Goal: Browse casually: Explore the website without a specific task or goal

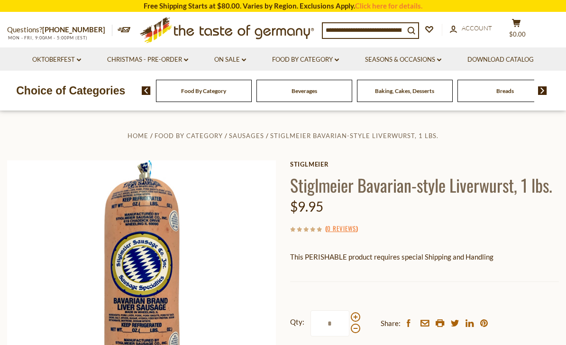
click at [144, 63] on link "Christmas - PRE-ORDER dropdown_arrow" at bounding box center [147, 60] width 81 height 10
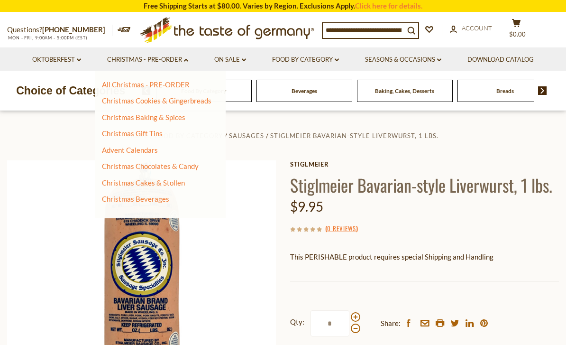
click at [62, 62] on link "Oktoberfest dropdown_arrow" at bounding box center [56, 60] width 49 height 10
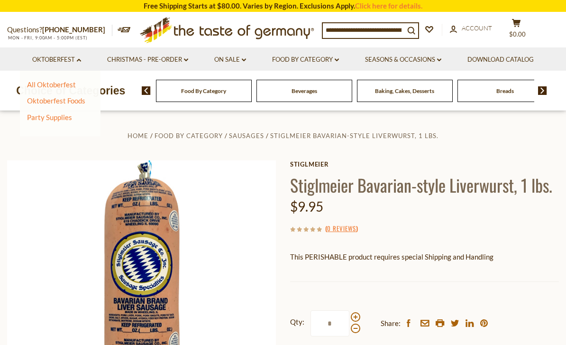
click at [228, 63] on link "On Sale dropdown_arrow" at bounding box center [230, 60] width 32 height 10
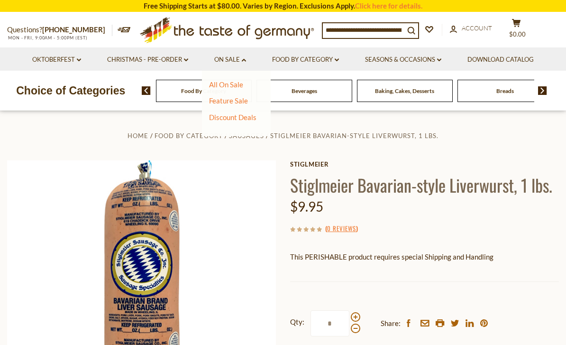
click at [227, 85] on link "All On Sale" at bounding box center [226, 84] width 34 height 9
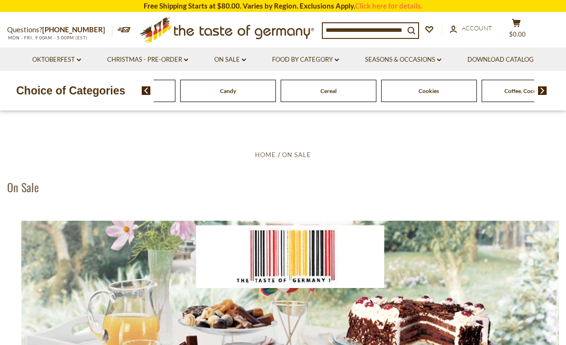
click at [147, 92] on img at bounding box center [146, 90] width 9 height 9
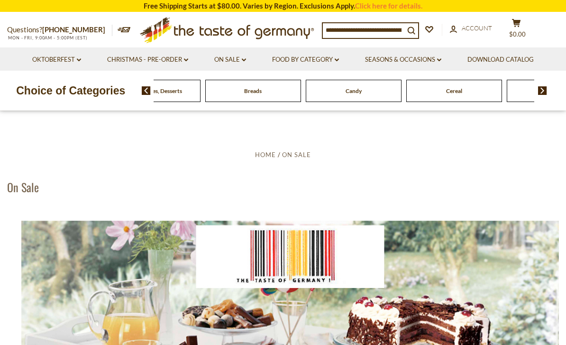
click at [151, 100] on div "Food By Category Beverages Baking, Cakes, Desserts Breads Candy Cereal Cookies …" at bounding box center [354, 90] width 425 height 23
click at [142, 100] on div "Food By Category Beverages Baking, Cakes, Desserts Breads Candy Cereal Cookies …" at bounding box center [354, 90] width 425 height 23
click at [230, 63] on link "On Sale dropdown_arrow" at bounding box center [230, 60] width 32 height 10
click at [225, 88] on link "All On Sale" at bounding box center [226, 84] width 34 height 9
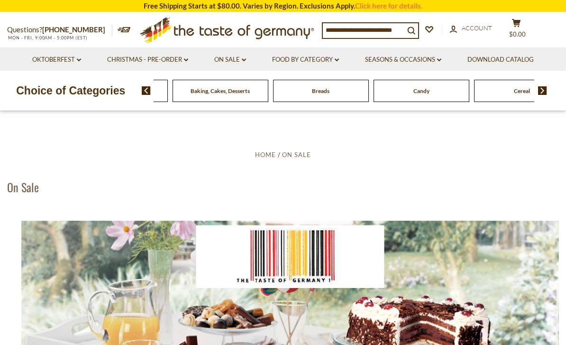
click at [67, 93] on div "Beverages" at bounding box center [20, 91] width 96 height 22
click at [312, 92] on span "Breads" at bounding box center [321, 90] width 18 height 7
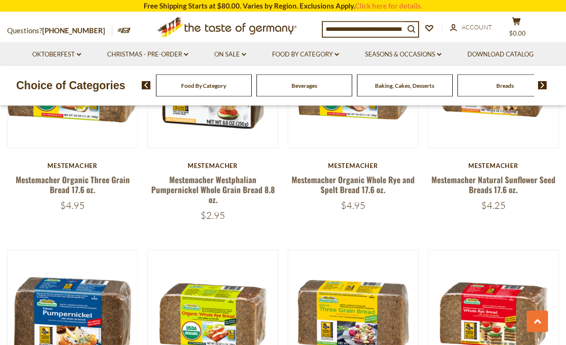
scroll to position [1916, 0]
click at [237, 92] on div "Baking, Cakes, Desserts" at bounding box center [189, 85] width 96 height 22
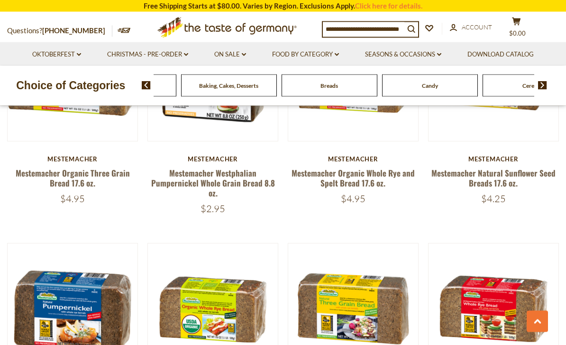
scroll to position [1927, 0]
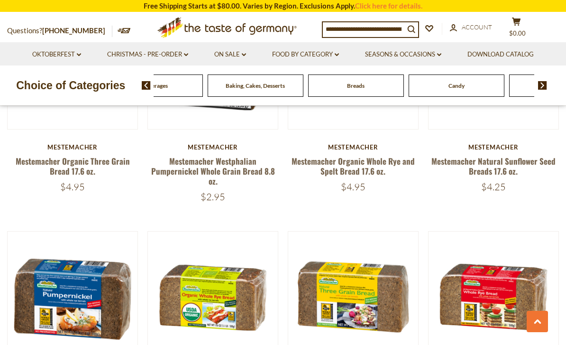
scroll to position [1938, 0]
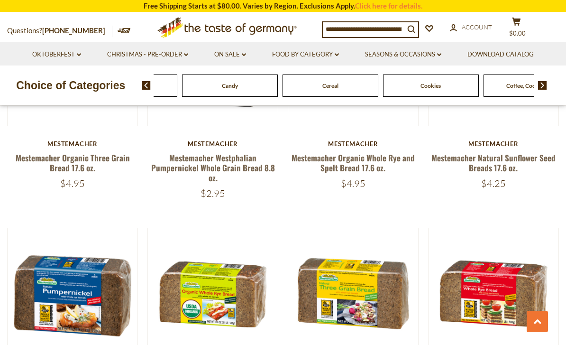
click at [149, 88] on span "Condiments, Seasonings" at bounding box center [119, 85] width 61 height 7
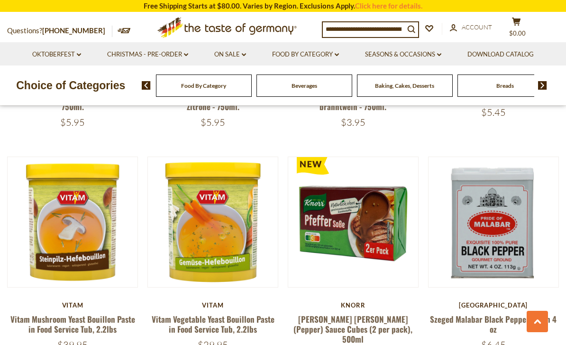
scroll to position [659, 0]
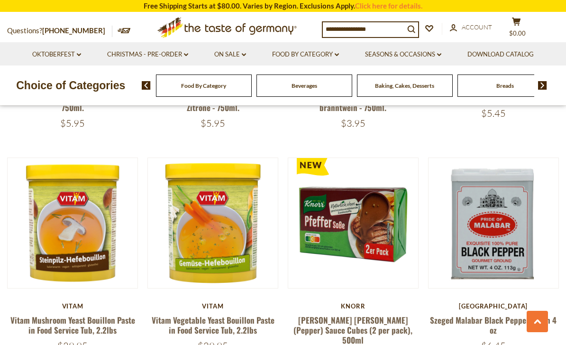
click at [294, 58] on link "Food By Category dropdown_arrow" at bounding box center [305, 54] width 67 height 10
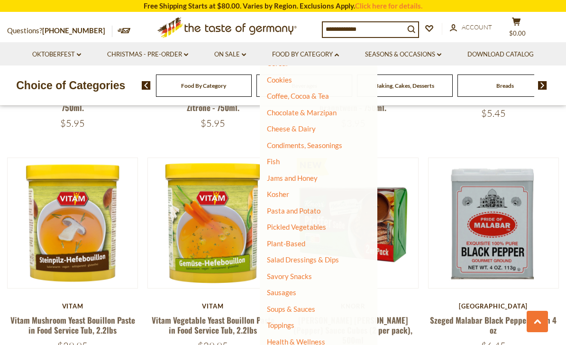
scroll to position [130, 0]
click at [282, 291] on link "Sausages" at bounding box center [281, 292] width 29 height 9
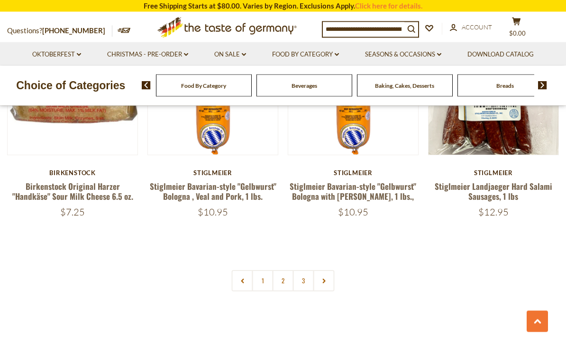
scroll to position [2178, 0]
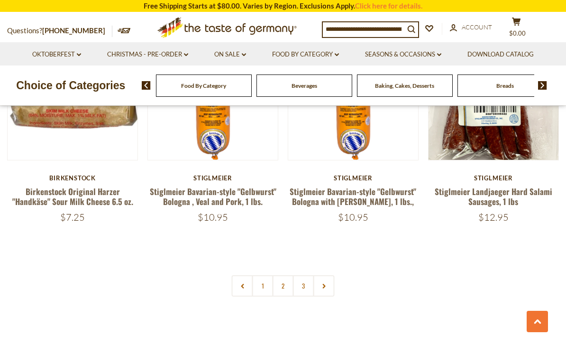
click at [323, 275] on link at bounding box center [323, 285] width 21 height 21
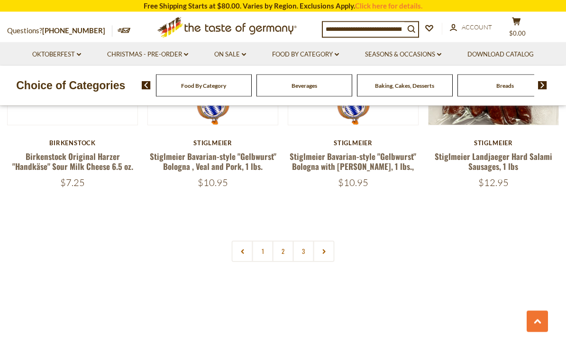
scroll to position [2207, 0]
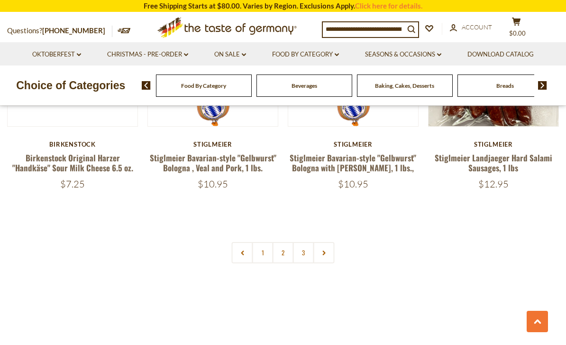
click at [284, 242] on link "2" at bounding box center [283, 252] width 21 height 21
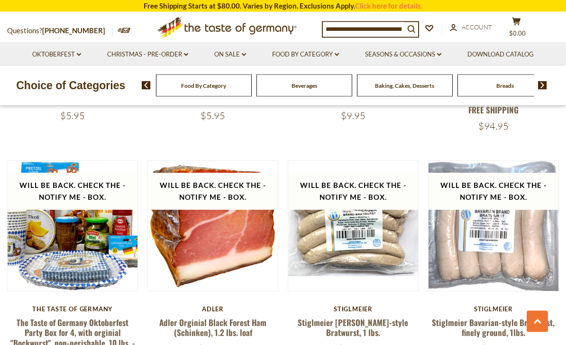
scroll to position [2036, 0]
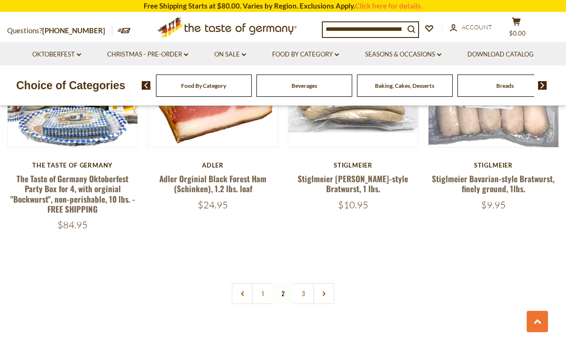
click at [301, 282] on link "3" at bounding box center [303, 292] width 21 height 21
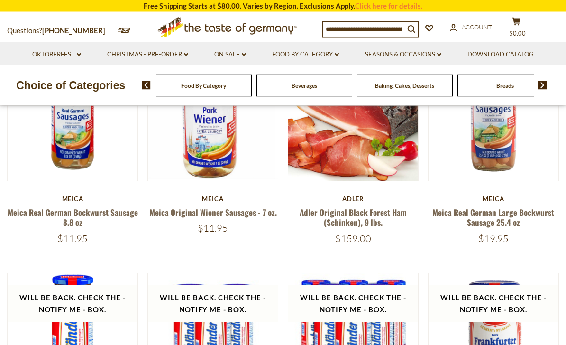
scroll to position [306, 0]
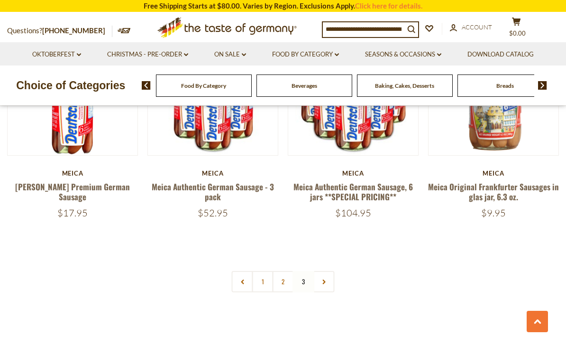
click at [323, 285] on link at bounding box center [323, 281] width 21 height 21
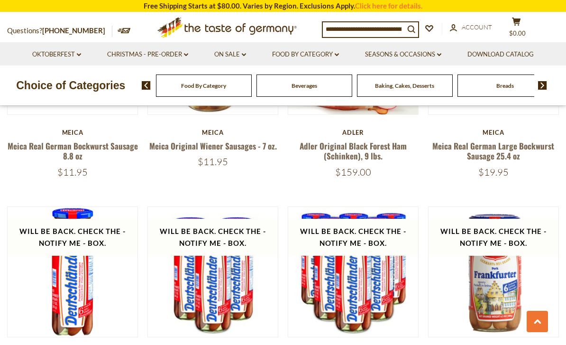
scroll to position [367, 0]
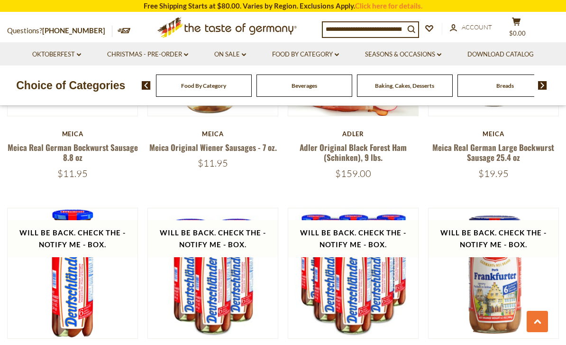
click at [334, 55] on link "Food By Category dropdown_arrow" at bounding box center [305, 54] width 67 height 10
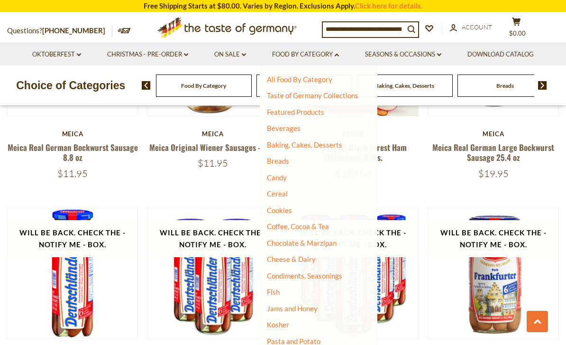
click at [310, 144] on link "Baking, Cakes, Desserts" at bounding box center [304, 144] width 75 height 9
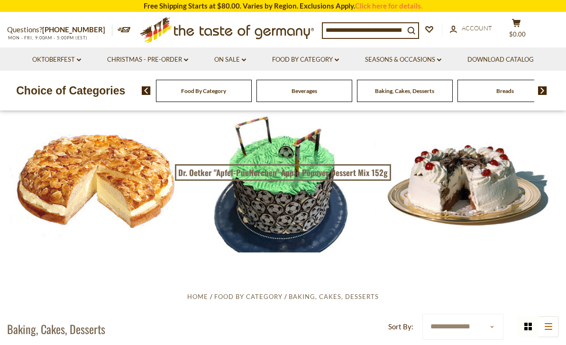
click at [486, 194] on div at bounding box center [283, 181] width 566 height 142
click at [481, 199] on div at bounding box center [283, 181] width 566 height 142
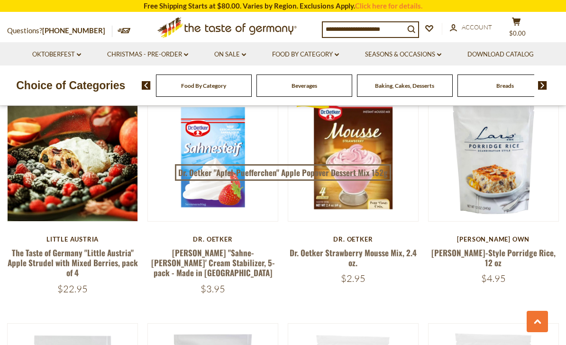
scroll to position [1166, 0]
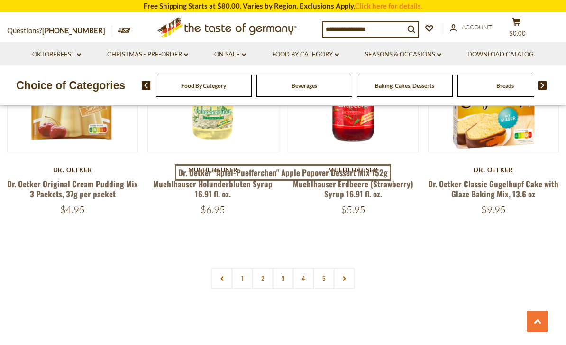
click at [262, 275] on link "2" at bounding box center [262, 277] width 21 height 21
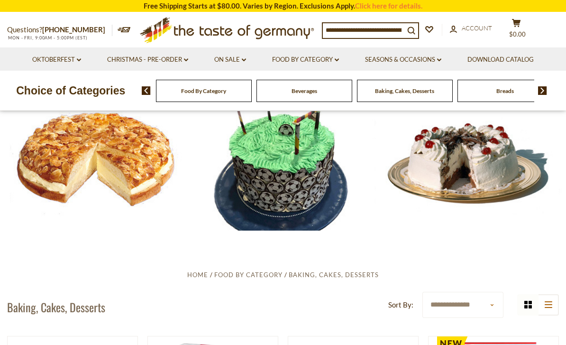
scroll to position [15, 0]
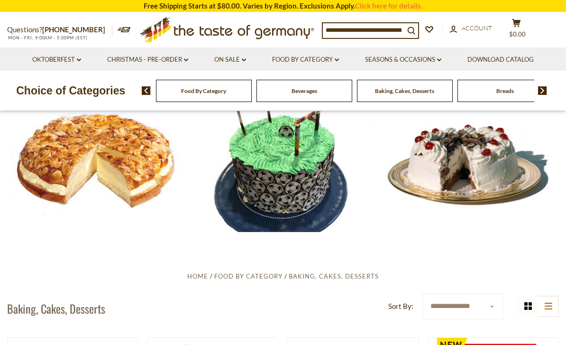
click at [296, 205] on div at bounding box center [283, 161] width 566 height 142
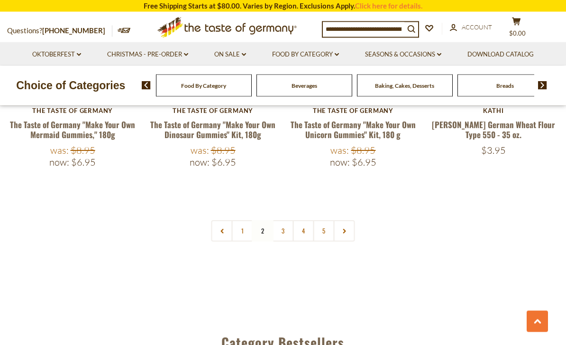
scroll to position [2201, 0]
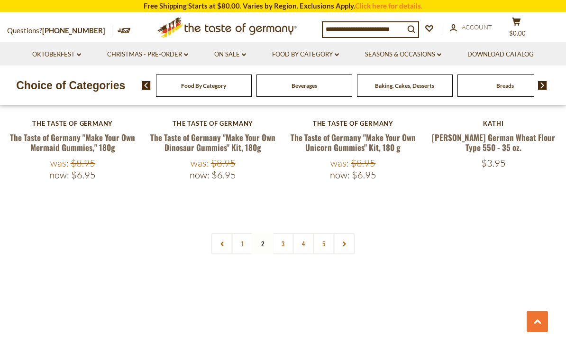
click at [288, 233] on link "3" at bounding box center [283, 243] width 21 height 21
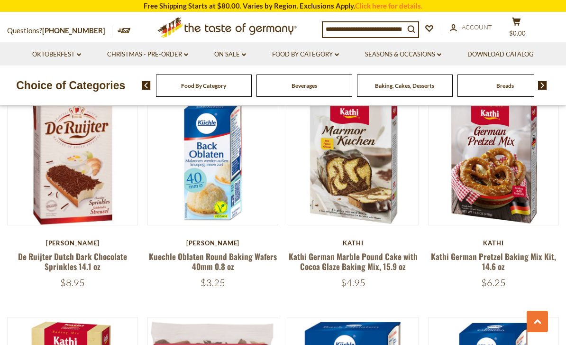
scroll to position [1385, 0]
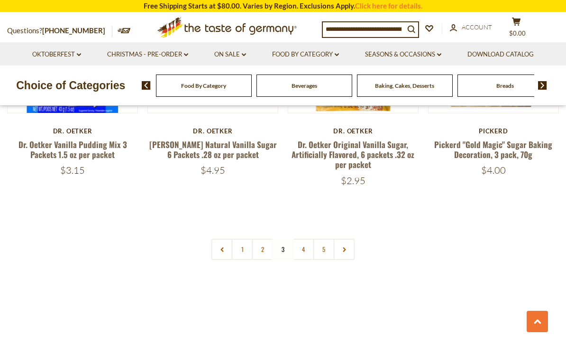
click at [301, 255] on link "4" at bounding box center [303, 248] width 21 height 21
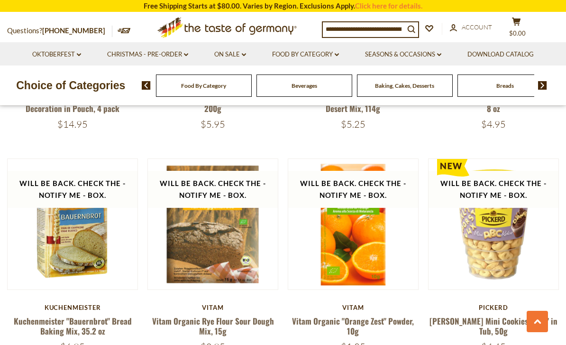
scroll to position [1337, 0]
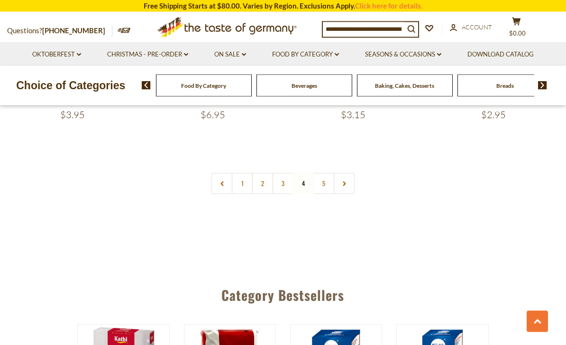
click at [326, 183] on link "5" at bounding box center [323, 183] width 21 height 21
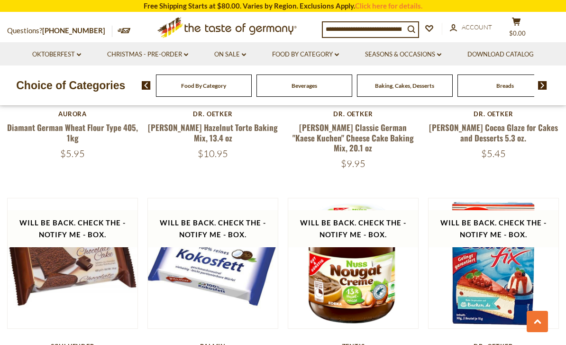
scroll to position [600, 0]
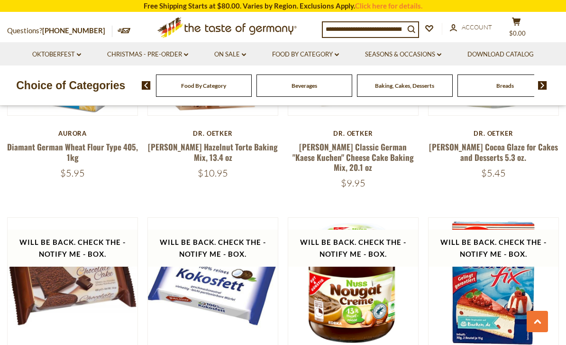
click at [326, 56] on link "Food By Category dropdown_arrow" at bounding box center [305, 54] width 67 height 10
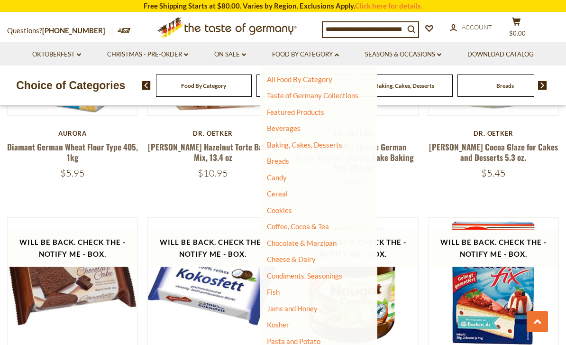
click at [349, 97] on link "Taste of Germany Collections" at bounding box center [312, 95] width 91 height 9
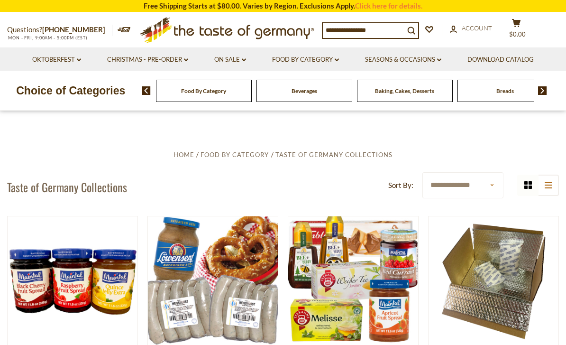
click at [334, 59] on link "Food By Category dropdown_arrow" at bounding box center [305, 60] width 67 height 10
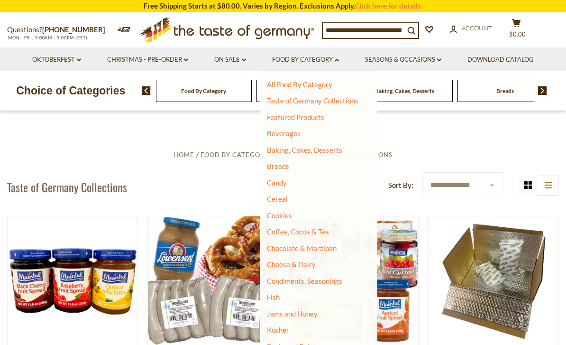
click at [291, 136] on link "Beverages" at bounding box center [284, 133] width 34 height 9
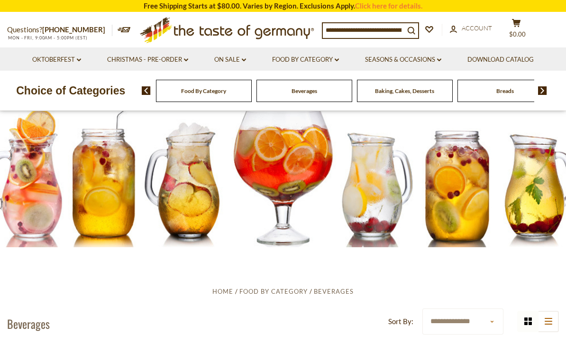
click at [322, 58] on link "Food By Category dropdown_arrow" at bounding box center [305, 60] width 67 height 10
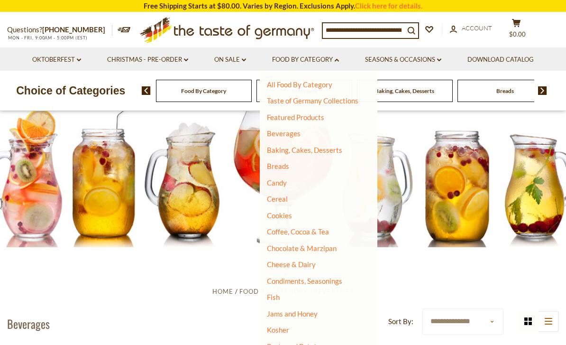
click at [285, 168] on link "Breads" at bounding box center [278, 166] width 22 height 9
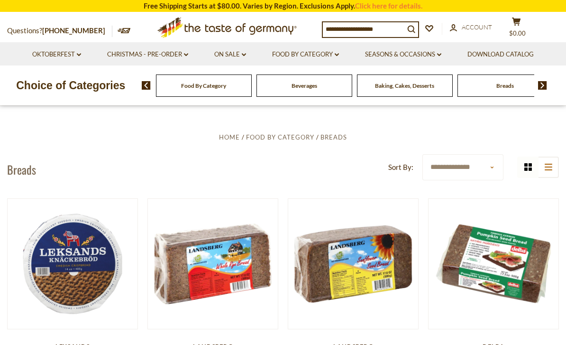
scroll to position [151, 0]
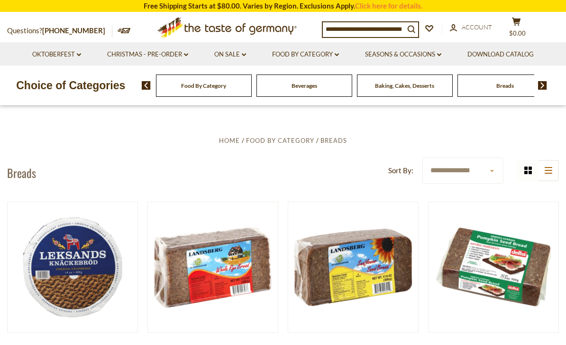
click at [333, 49] on link "Food By Category dropdown_arrow" at bounding box center [305, 54] width 67 height 10
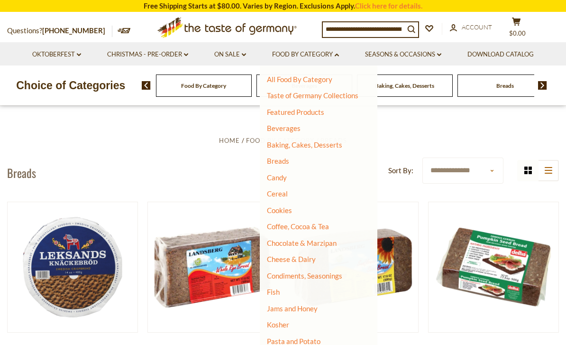
click at [289, 212] on link "Cookies" at bounding box center [279, 210] width 25 height 9
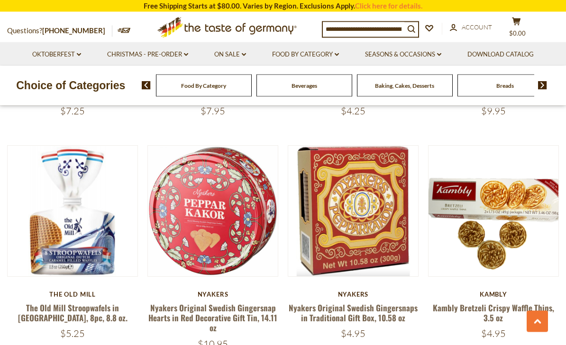
scroll to position [1324, 0]
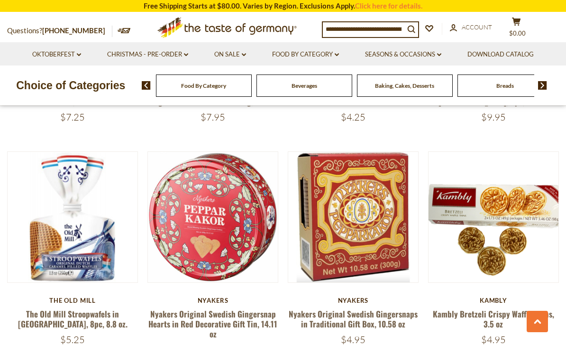
click at [328, 52] on link "Food By Category dropdown_arrow" at bounding box center [305, 54] width 67 height 10
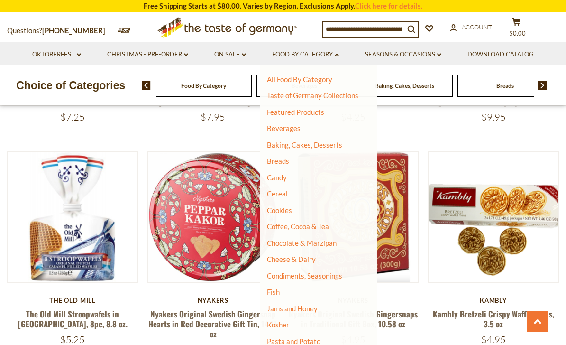
click at [281, 179] on link "Candy" at bounding box center [277, 177] width 20 height 9
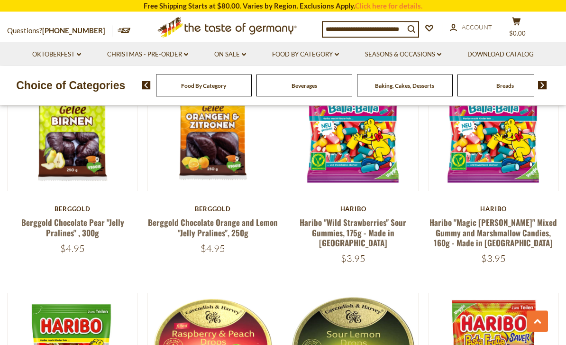
scroll to position [524, 0]
click at [328, 56] on link "Food By Category dropdown_arrow" at bounding box center [305, 54] width 67 height 10
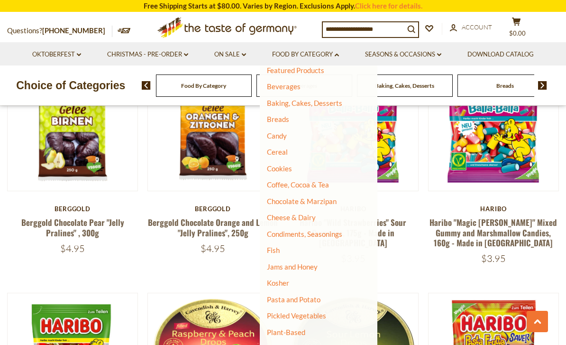
scroll to position [47, 0]
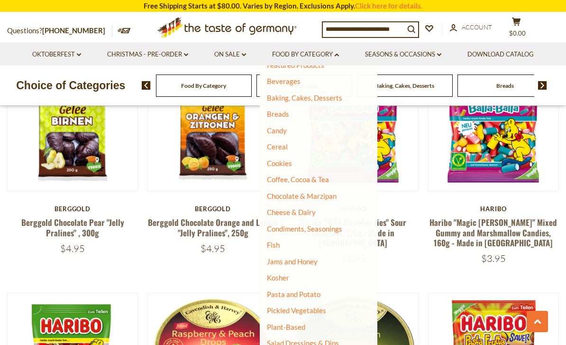
click at [279, 245] on link "Fish" at bounding box center [273, 244] width 13 height 9
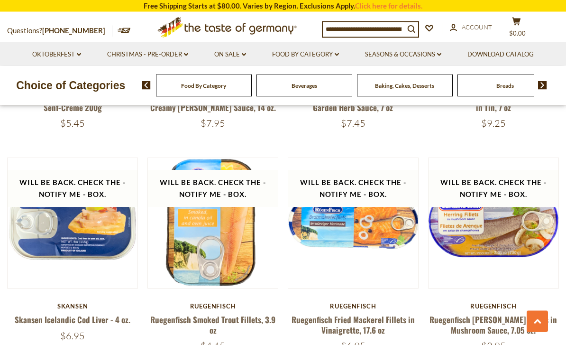
scroll to position [2008, 0]
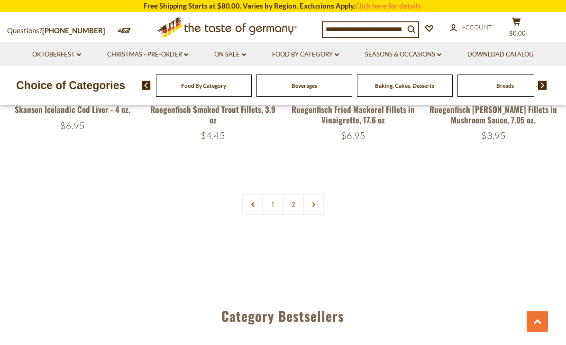
click at [295, 193] on link "2" at bounding box center [292, 203] width 21 height 21
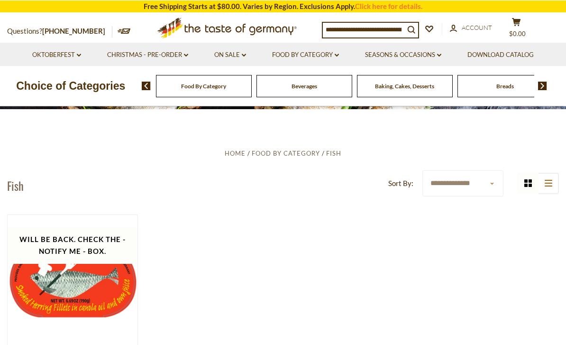
scroll to position [138, 0]
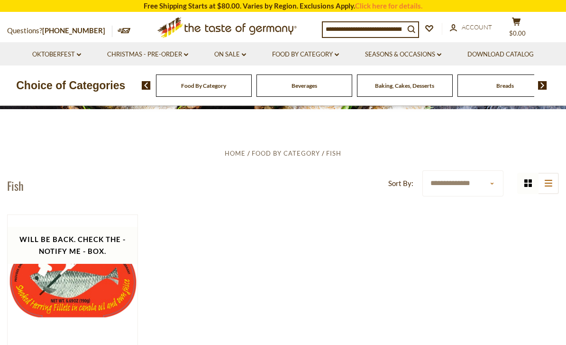
click at [410, 58] on link "Seasons & Occasions dropdown_arrow" at bounding box center [403, 54] width 76 height 10
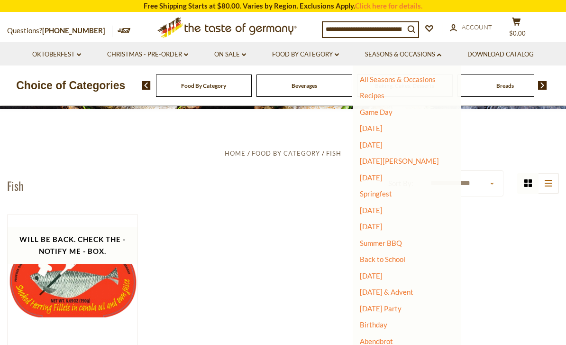
click at [388, 260] on link "Back to School" at bounding box center [383, 259] width 46 height 9
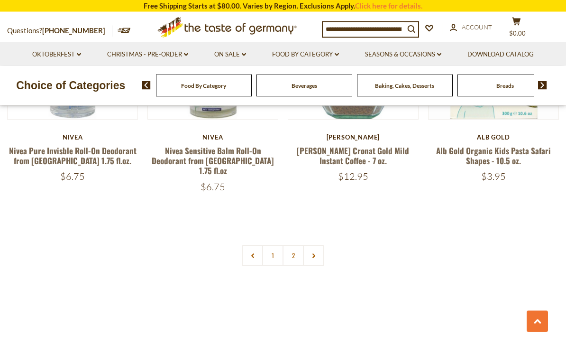
scroll to position [2182, 0]
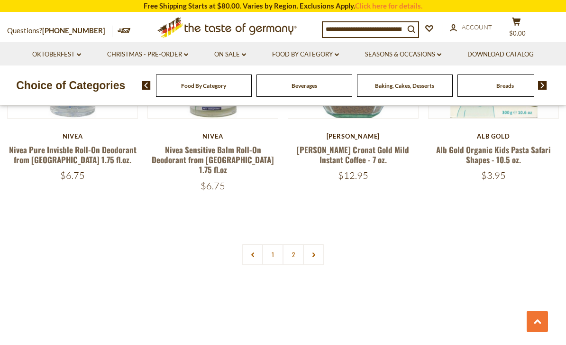
click at [406, 58] on link "Seasons & Occasions dropdown_arrow" at bounding box center [403, 54] width 76 height 10
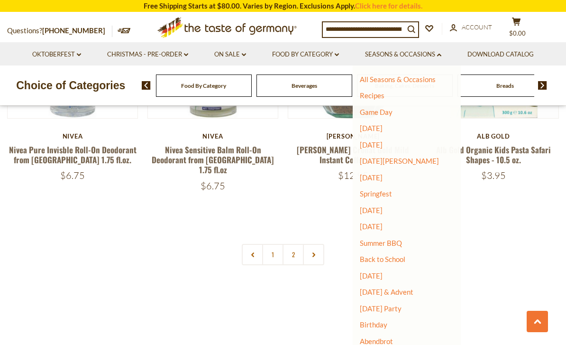
click at [383, 211] on link "[DATE]" at bounding box center [371, 210] width 23 height 9
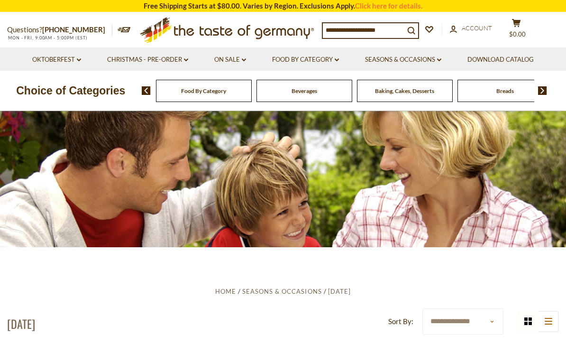
click at [294, 60] on link "Food By Category dropdown_arrow" at bounding box center [305, 60] width 67 height 10
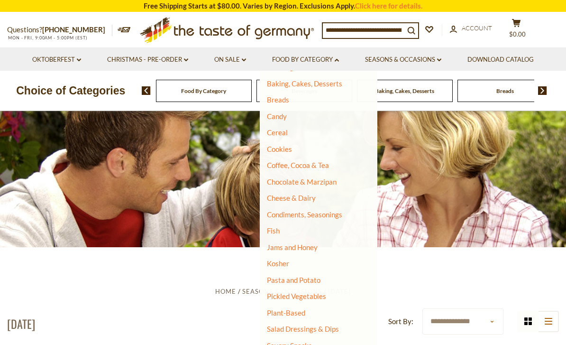
scroll to position [69, 0]
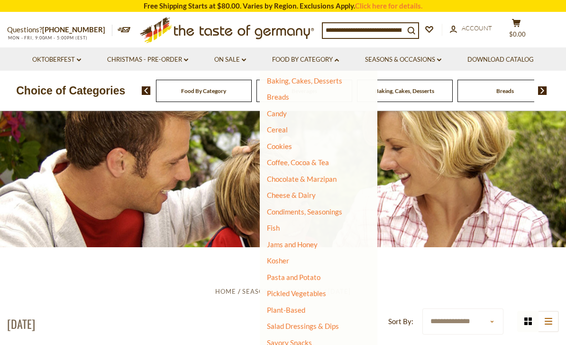
click at [312, 180] on link "Chocolate & Marzipan" at bounding box center [302, 178] width 70 height 9
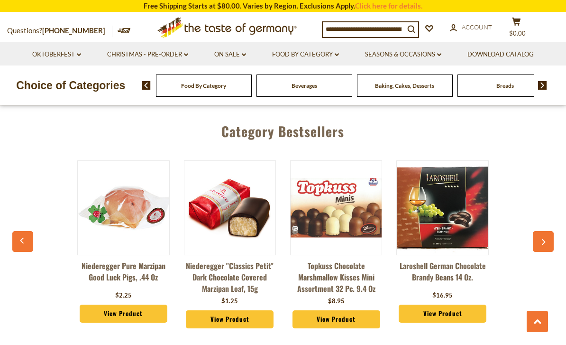
scroll to position [2438, 0]
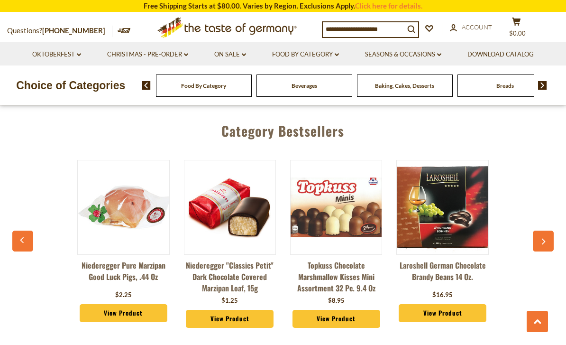
click at [120, 304] on link "View Product" at bounding box center [124, 313] width 88 height 18
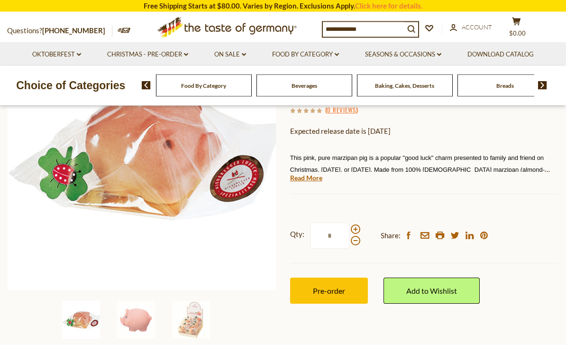
scroll to position [140, 0]
click at [352, 230] on span at bounding box center [355, 228] width 9 height 9
click at [349, 230] on input "*" at bounding box center [329, 235] width 39 height 26
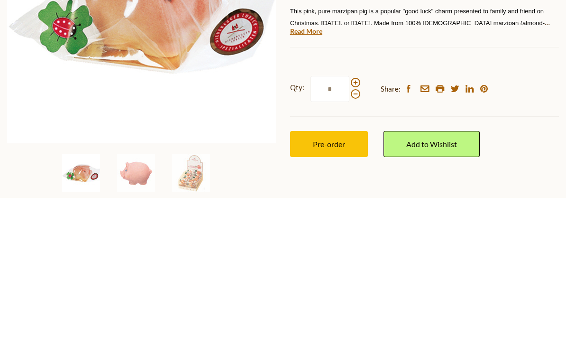
click at [358, 225] on span at bounding box center [355, 229] width 9 height 9
click at [349, 223] on input "*" at bounding box center [329, 236] width 39 height 26
click at [355, 225] on span at bounding box center [355, 229] width 9 height 9
click at [349, 223] on input "*" at bounding box center [329, 236] width 39 height 26
click at [354, 225] on span at bounding box center [355, 229] width 9 height 9
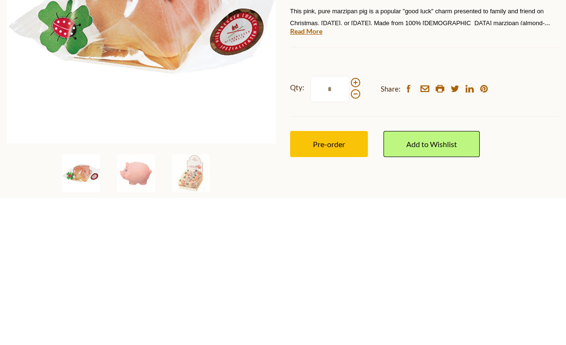
click at [349, 223] on input "*" at bounding box center [329, 236] width 39 height 26
click at [355, 225] on span at bounding box center [355, 229] width 9 height 9
click at [349, 223] on input "*" at bounding box center [329, 236] width 39 height 26
click at [358, 236] on span at bounding box center [355, 240] width 9 height 9
click at [349, 223] on input "**" at bounding box center [329, 236] width 39 height 26
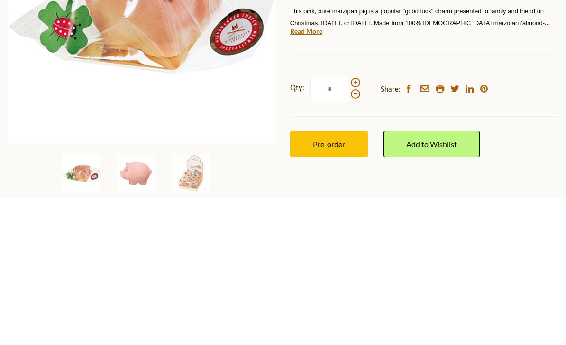
click at [355, 225] on span at bounding box center [355, 229] width 9 height 9
click at [349, 223] on input "*" at bounding box center [329, 236] width 39 height 26
type input "**"
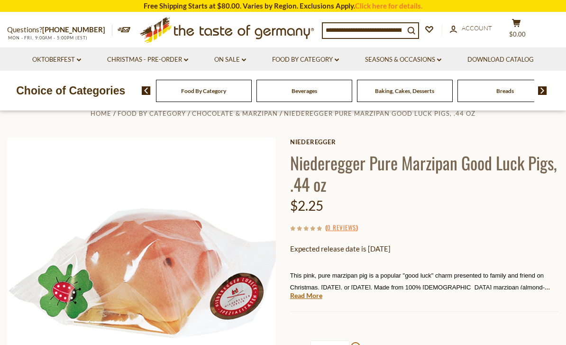
scroll to position [0, 0]
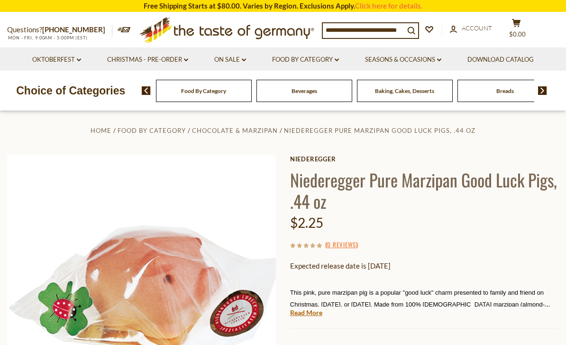
click at [313, 58] on link "Food By Category dropdown_arrow" at bounding box center [305, 60] width 67 height 10
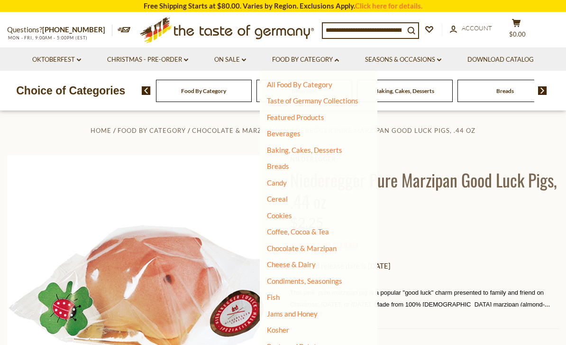
click at [306, 246] on link "Chocolate & Marzipan" at bounding box center [302, 248] width 70 height 9
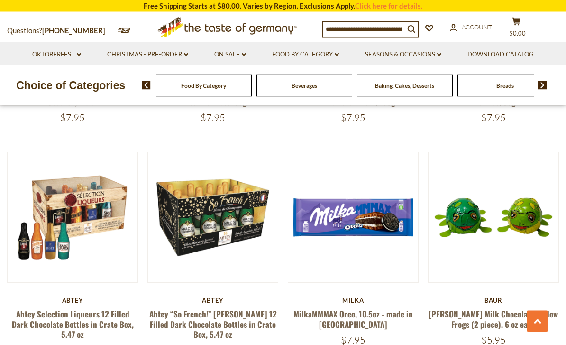
scroll to position [1115, 0]
click at [198, 329] on link "Abtey “So French!” [PERSON_NAME] 12 Filled Dark Chocolate Bottles in Crate Box,…" at bounding box center [213, 324] width 128 height 32
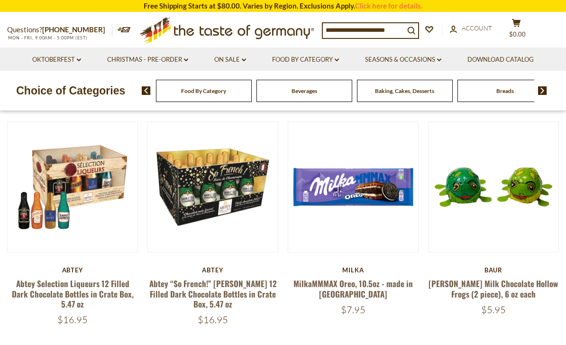
click at [87, 222] on link at bounding box center [72, 186] width 109 height 109
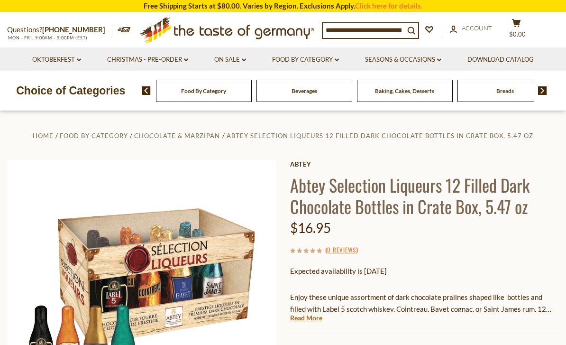
click at [347, 32] on input at bounding box center [364, 29] width 82 height 13
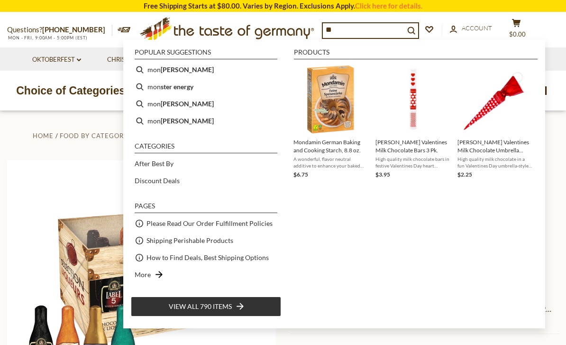
type input "*"
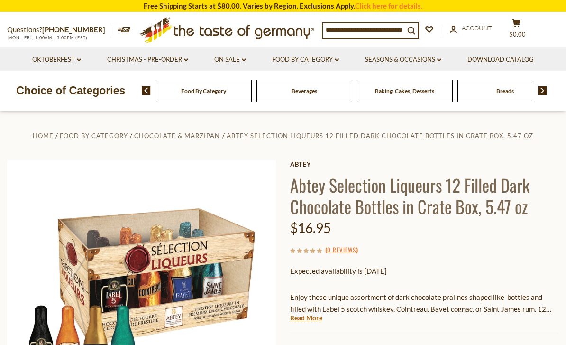
click at [315, 61] on link "Food By Category dropdown_arrow" at bounding box center [305, 60] width 67 height 10
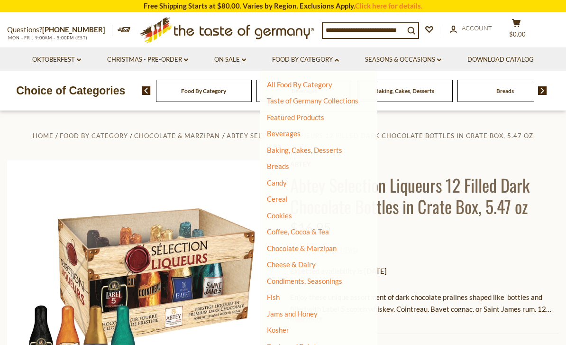
click at [281, 179] on link "Candy" at bounding box center [277, 182] width 20 height 9
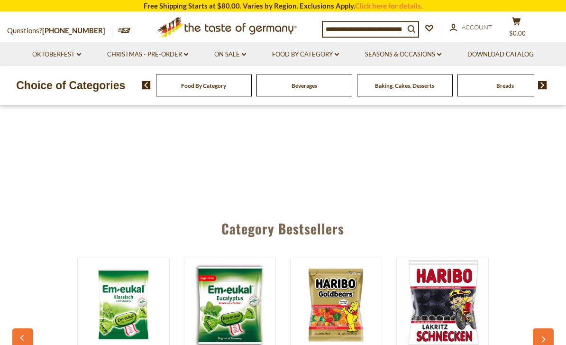
scroll to position [267, 0]
